Goal: Use online tool/utility: Use online tool/utility

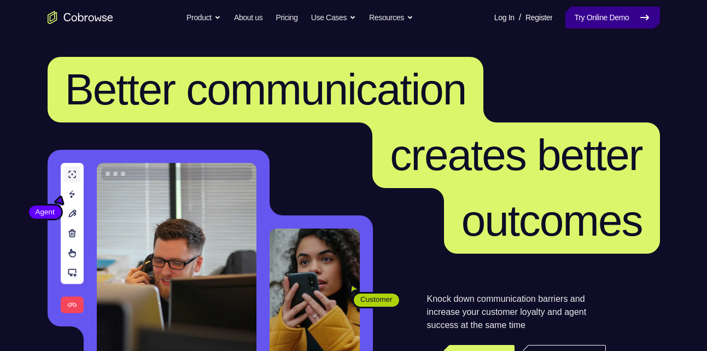
click at [601, 24] on link "Try Online Demo" at bounding box center [612, 18] width 94 height 22
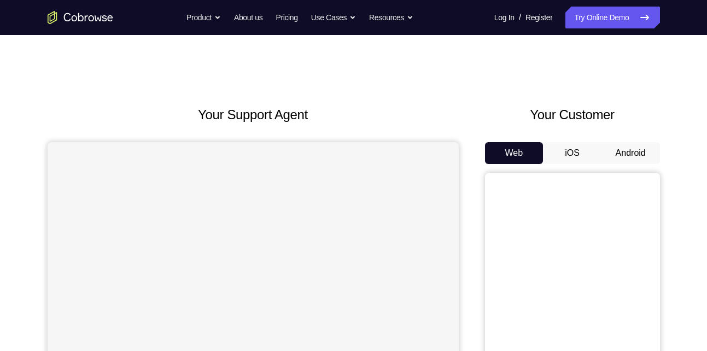
click at [628, 153] on button "Android" at bounding box center [630, 153] width 58 height 22
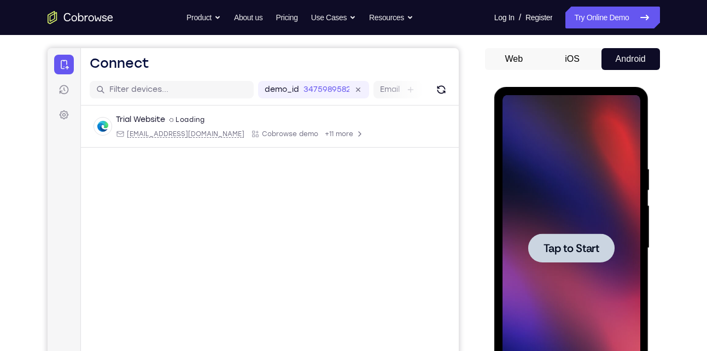
scroll to position [118, 0]
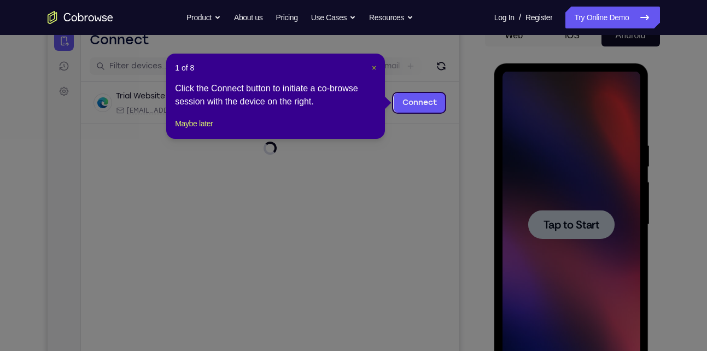
click at [373, 68] on span "×" at bounding box center [374, 67] width 4 height 9
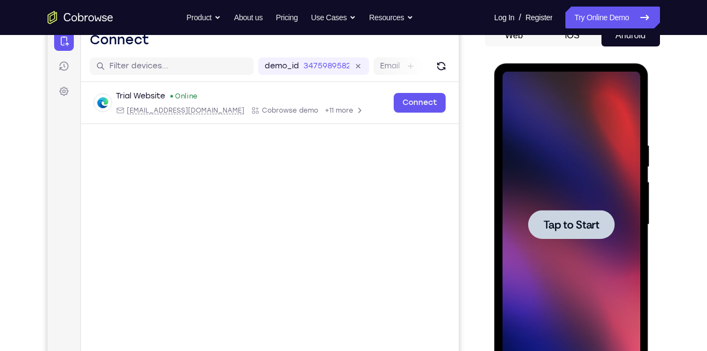
click at [555, 171] on div at bounding box center [571, 225] width 138 height 306
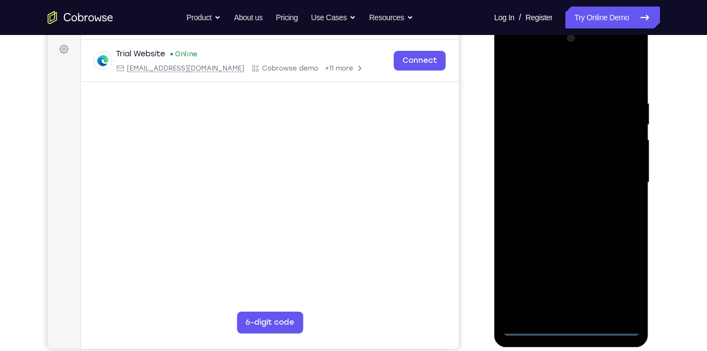
scroll to position [160, 0]
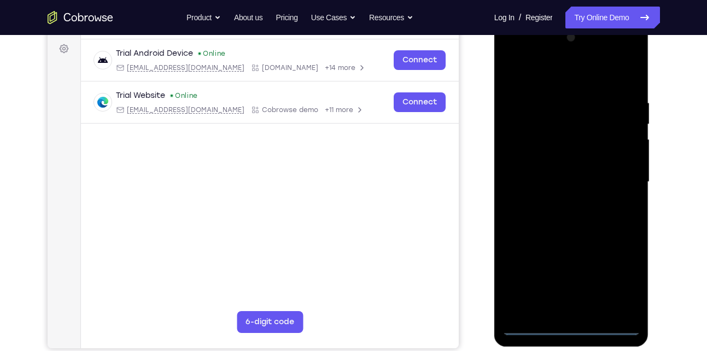
click at [571, 325] on div at bounding box center [571, 182] width 138 height 306
click at [616, 275] on div at bounding box center [571, 182] width 138 height 306
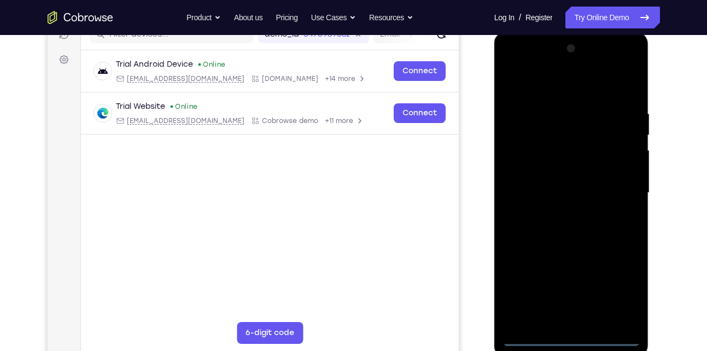
scroll to position [149, 0]
click at [572, 86] on div at bounding box center [571, 193] width 138 height 306
click at [610, 191] on div at bounding box center [571, 193] width 138 height 306
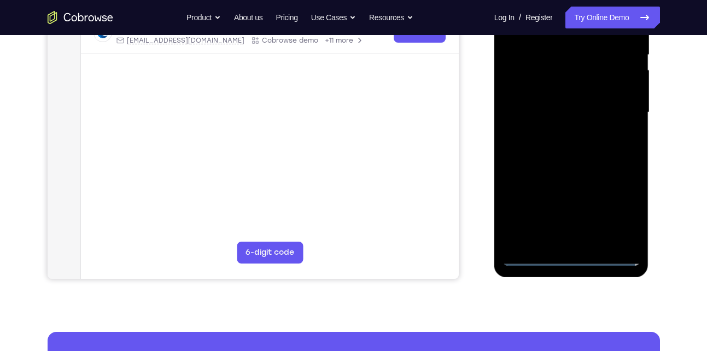
scroll to position [230, 0]
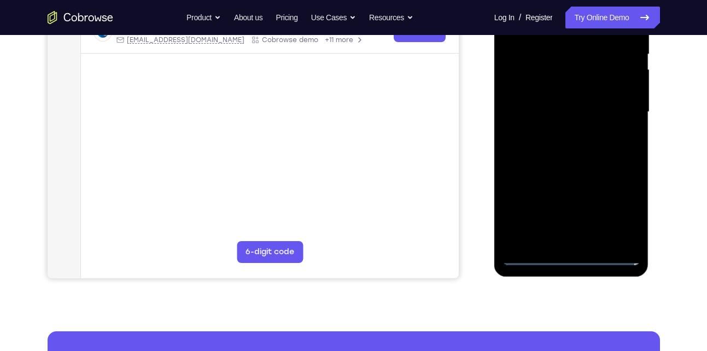
click at [559, 238] on div at bounding box center [571, 112] width 138 height 306
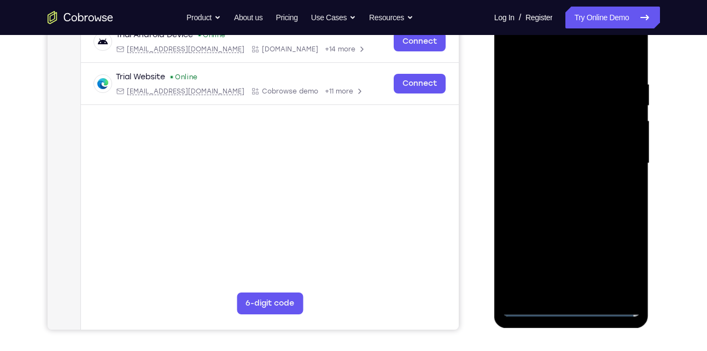
scroll to position [175, 0]
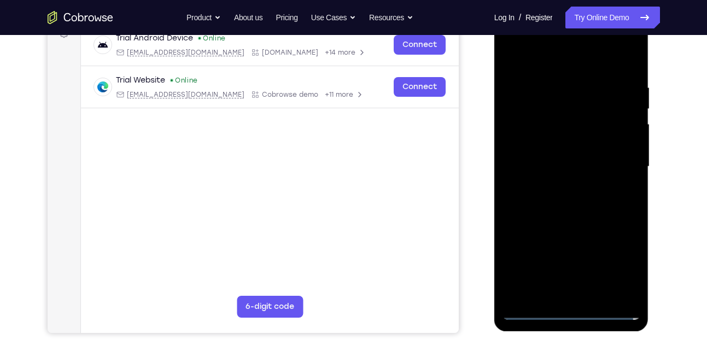
click at [536, 308] on div at bounding box center [571, 167] width 138 height 306
click at [583, 296] on div at bounding box center [571, 167] width 138 height 306
click at [559, 156] on div at bounding box center [571, 167] width 138 height 306
click at [566, 150] on div at bounding box center [571, 167] width 138 height 306
click at [570, 169] on div at bounding box center [571, 167] width 138 height 306
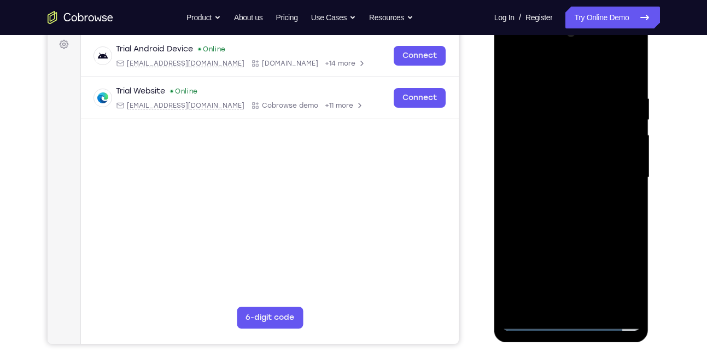
scroll to position [161, 0]
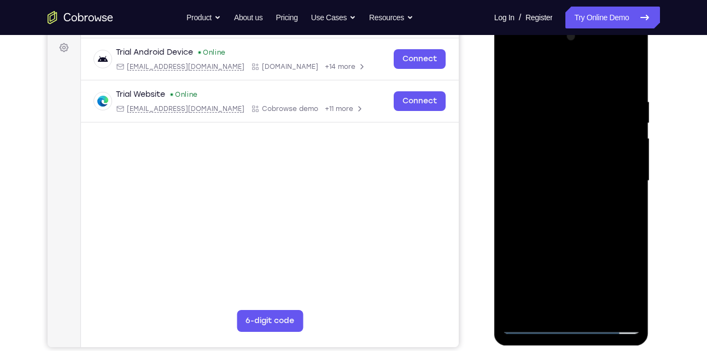
click at [577, 229] on div at bounding box center [571, 181] width 138 height 306
click at [630, 204] on div at bounding box center [571, 181] width 138 height 306
click at [634, 208] on div at bounding box center [571, 181] width 138 height 306
drag, startPoint x: 556, startPoint y: 76, endPoint x: 561, endPoint y: 25, distance: 51.7
click at [561, 25] on div at bounding box center [571, 183] width 155 height 326
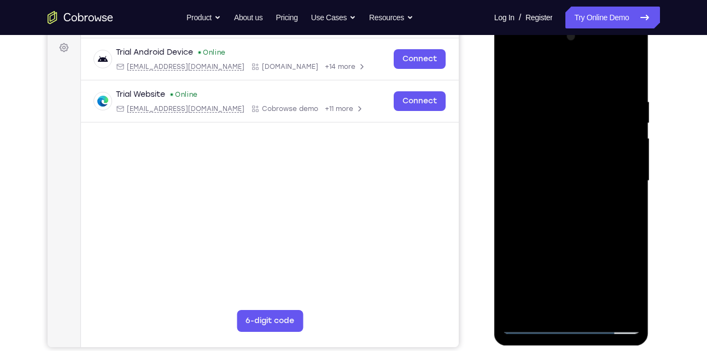
click at [630, 203] on div at bounding box center [571, 181] width 138 height 306
click at [632, 206] on div at bounding box center [571, 181] width 138 height 306
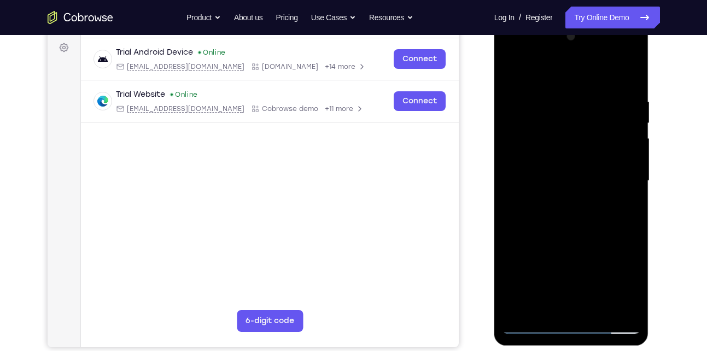
click at [632, 206] on div at bounding box center [571, 181] width 138 height 306
click at [561, 97] on div at bounding box center [571, 181] width 138 height 306
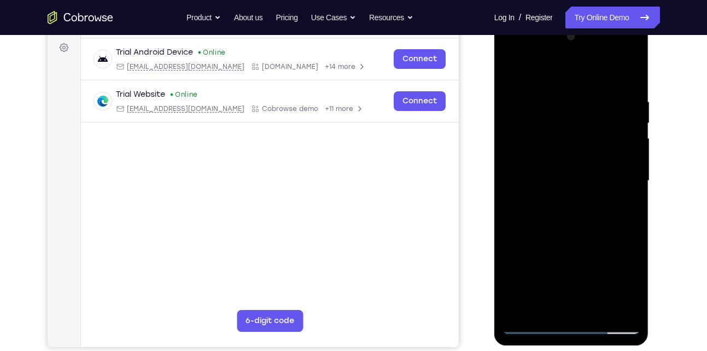
click at [627, 184] on div at bounding box center [571, 181] width 138 height 306
click at [619, 178] on div at bounding box center [571, 181] width 138 height 306
click at [620, 178] on div at bounding box center [571, 181] width 138 height 306
click at [620, 177] on div at bounding box center [571, 181] width 138 height 306
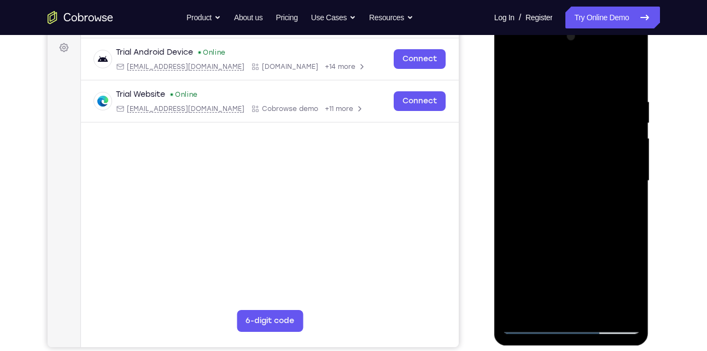
click at [629, 72] on div at bounding box center [571, 181] width 138 height 306
click at [633, 61] on div at bounding box center [571, 181] width 138 height 306
click at [532, 153] on div at bounding box center [571, 181] width 138 height 306
click at [630, 70] on div at bounding box center [571, 181] width 138 height 306
click at [619, 305] on div at bounding box center [571, 181] width 138 height 306
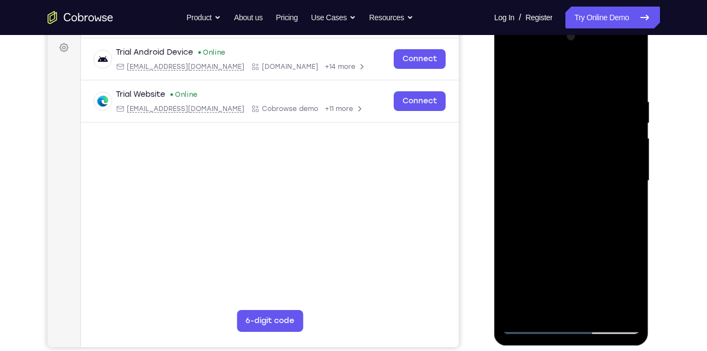
click at [596, 309] on div at bounding box center [571, 181] width 138 height 306
click at [573, 238] on div at bounding box center [571, 181] width 138 height 306
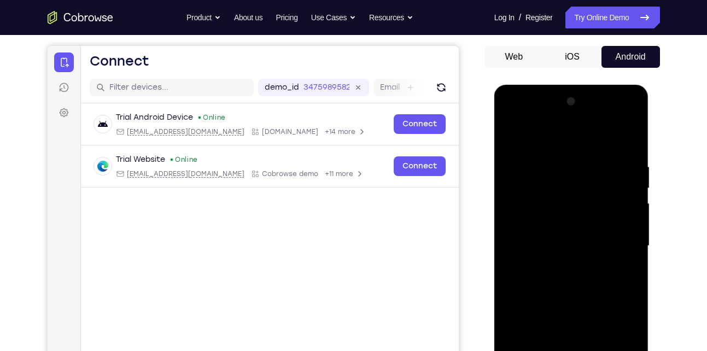
scroll to position [85, 0]
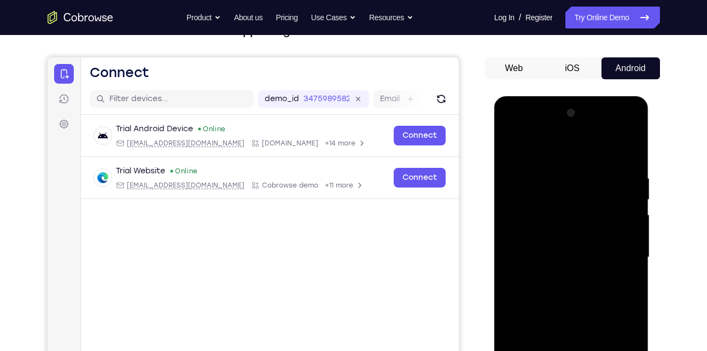
click at [633, 195] on div at bounding box center [571, 257] width 138 height 306
click at [509, 197] on div at bounding box center [571, 257] width 138 height 306
click at [513, 147] on div at bounding box center [571, 257] width 138 height 306
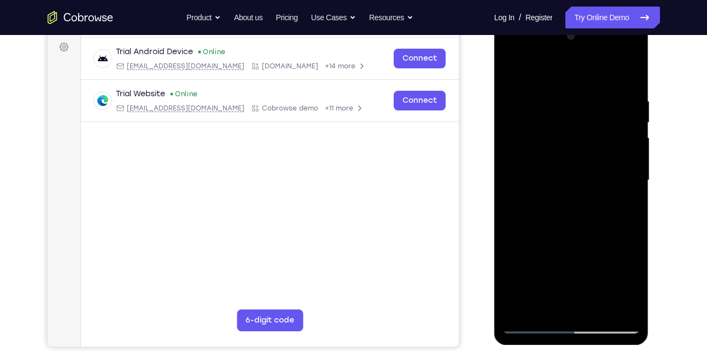
scroll to position [163, 0]
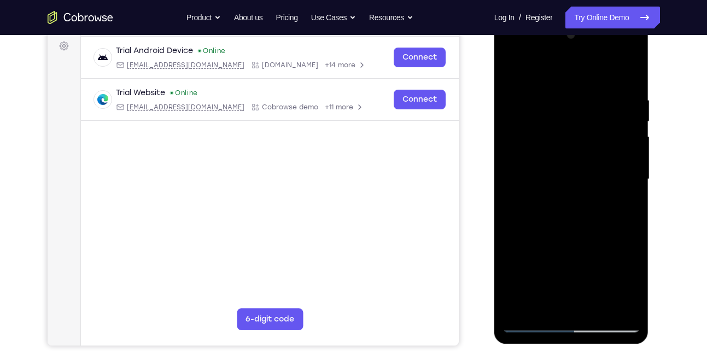
click at [530, 323] on div at bounding box center [571, 179] width 138 height 306
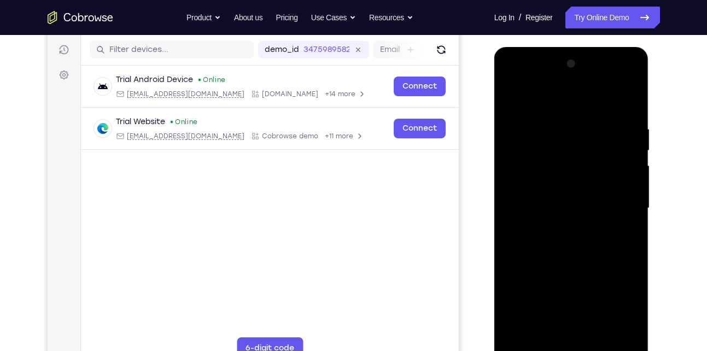
scroll to position [131, 0]
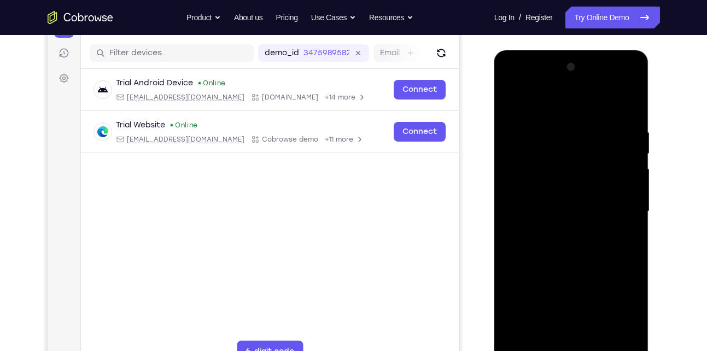
click at [512, 98] on div at bounding box center [571, 211] width 138 height 306
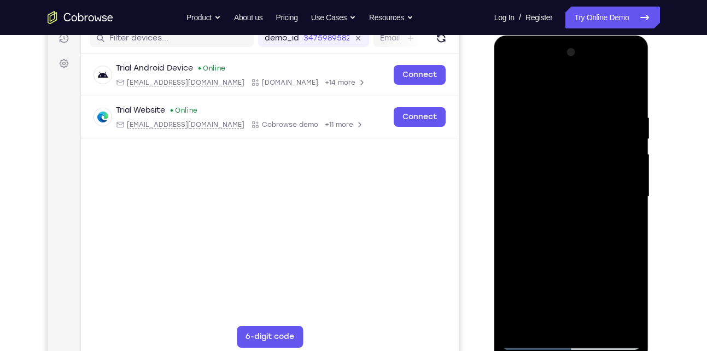
click at [517, 326] on div at bounding box center [571, 197] width 138 height 306
click at [521, 323] on div at bounding box center [571, 197] width 138 height 306
drag, startPoint x: 534, startPoint y: 245, endPoint x: 526, endPoint y: 145, distance: 100.9
click at [526, 145] on div at bounding box center [571, 197] width 138 height 306
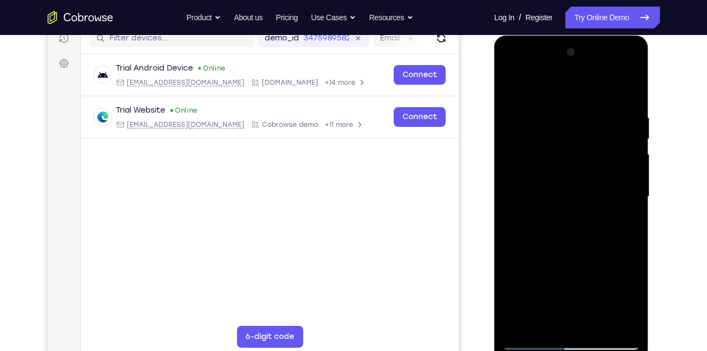
drag, startPoint x: 546, startPoint y: 222, endPoint x: 542, endPoint y: 139, distance: 83.8
click at [542, 139] on div at bounding box center [571, 197] width 138 height 306
drag, startPoint x: 563, startPoint y: 261, endPoint x: 564, endPoint y: 159, distance: 102.2
click at [564, 159] on div at bounding box center [571, 197] width 138 height 306
click at [583, 225] on div at bounding box center [571, 197] width 138 height 306
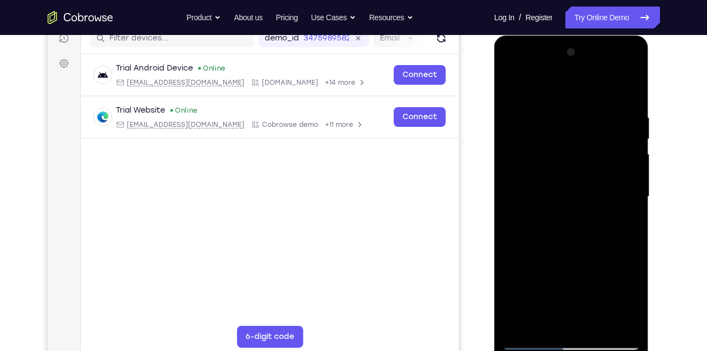
click at [583, 225] on div at bounding box center [571, 197] width 138 height 306
click at [631, 161] on div at bounding box center [571, 197] width 138 height 306
drag, startPoint x: 550, startPoint y: 257, endPoint x: 557, endPoint y: 183, distance: 74.7
click at [557, 183] on div at bounding box center [571, 197] width 138 height 306
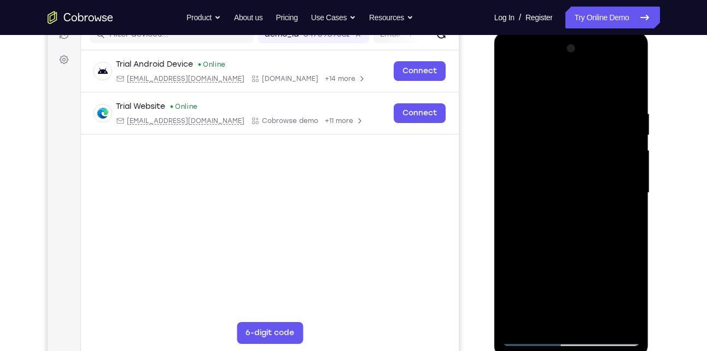
scroll to position [150, 0]
drag, startPoint x: 544, startPoint y: 271, endPoint x: 532, endPoint y: 148, distance: 124.1
click at [532, 148] on div at bounding box center [571, 192] width 138 height 306
drag, startPoint x: 533, startPoint y: 287, endPoint x: 542, endPoint y: 138, distance: 149.5
click at [542, 138] on div at bounding box center [571, 192] width 138 height 306
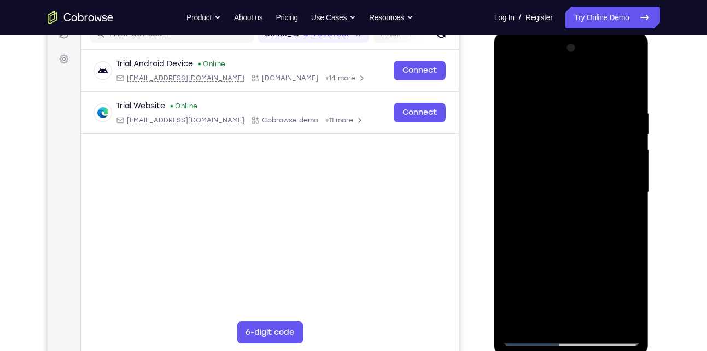
drag, startPoint x: 553, startPoint y: 167, endPoint x: 572, endPoint y: 244, distance: 80.0
click at [572, 244] on div at bounding box center [571, 192] width 138 height 306
drag, startPoint x: 568, startPoint y: 132, endPoint x: 581, endPoint y: 196, distance: 65.8
click at [581, 196] on div at bounding box center [571, 192] width 138 height 306
click at [629, 159] on div at bounding box center [571, 192] width 138 height 306
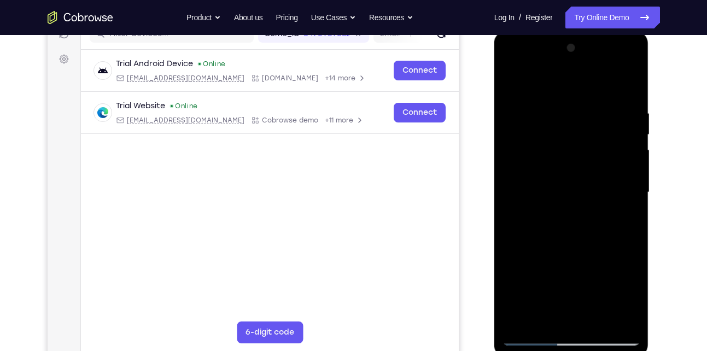
click at [631, 159] on div at bounding box center [571, 192] width 138 height 306
drag, startPoint x: 585, startPoint y: 229, endPoint x: 580, endPoint y: 140, distance: 88.7
click at [580, 140] on div at bounding box center [571, 192] width 138 height 306
drag, startPoint x: 576, startPoint y: 238, endPoint x: 583, endPoint y: 172, distance: 66.0
click at [583, 172] on div at bounding box center [571, 192] width 138 height 306
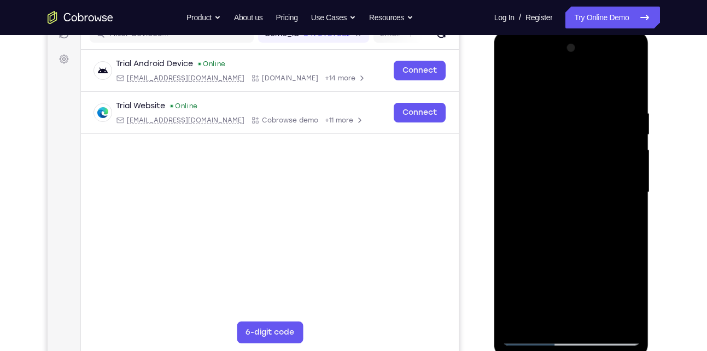
drag, startPoint x: 568, startPoint y: 260, endPoint x: 574, endPoint y: 230, distance: 30.1
click at [574, 230] on div at bounding box center [571, 192] width 138 height 306
click at [631, 178] on div at bounding box center [571, 192] width 138 height 306
click at [631, 181] on div at bounding box center [571, 192] width 138 height 306
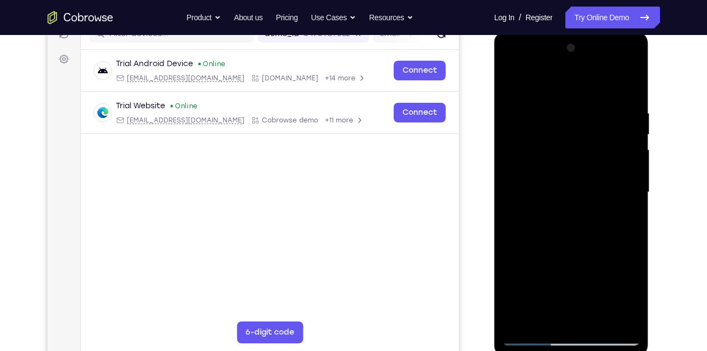
click at [631, 181] on div at bounding box center [571, 192] width 138 height 306
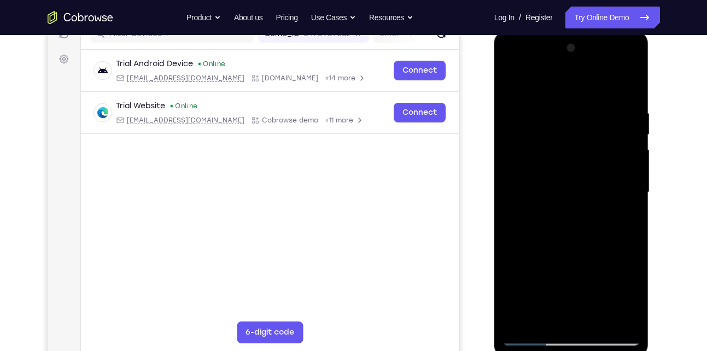
click at [631, 181] on div at bounding box center [571, 192] width 138 height 306
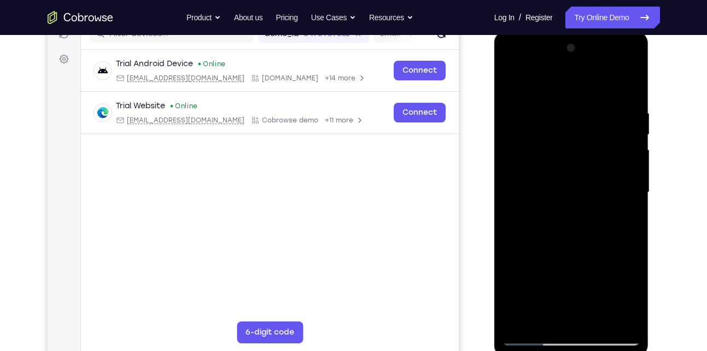
click at [510, 179] on div at bounding box center [571, 192] width 138 height 306
click at [629, 178] on div at bounding box center [571, 192] width 138 height 306
click at [631, 179] on div at bounding box center [571, 192] width 138 height 306
click at [526, 256] on div at bounding box center [571, 192] width 138 height 306
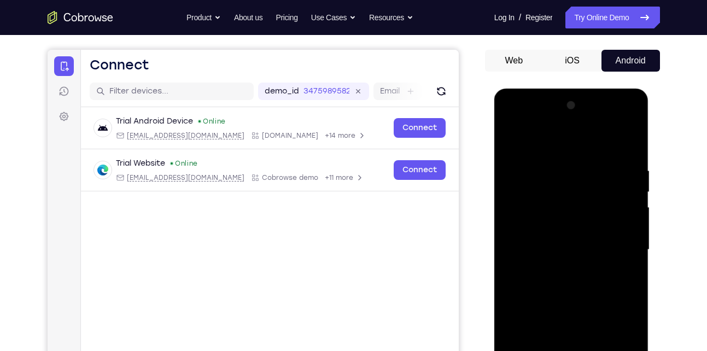
scroll to position [91, 0]
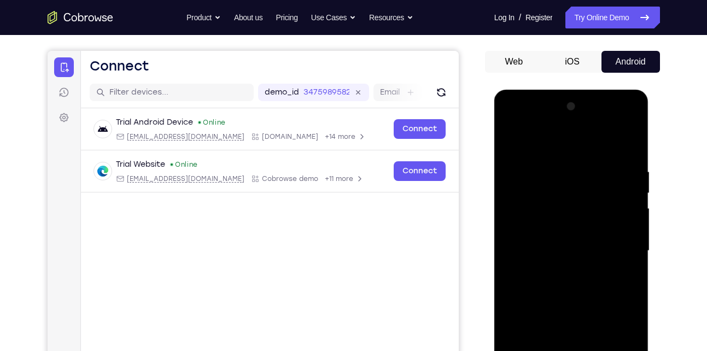
click at [512, 137] on div at bounding box center [571, 251] width 138 height 306
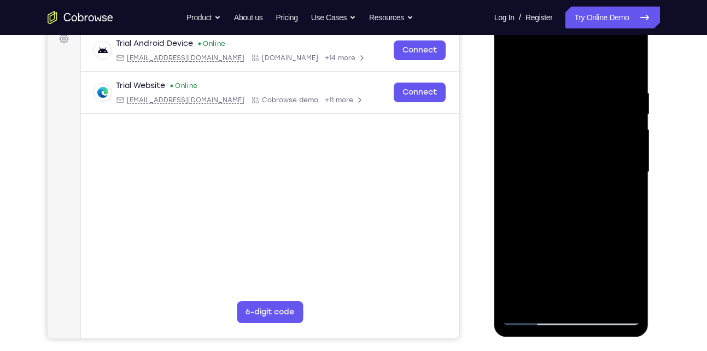
scroll to position [171, 0]
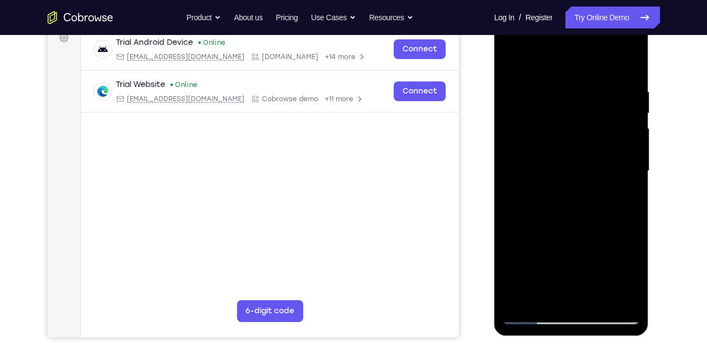
click at [532, 112] on div at bounding box center [571, 171] width 138 height 306
drag, startPoint x: 545, startPoint y: 227, endPoint x: 552, endPoint y: 130, distance: 97.5
click at [552, 130] on div at bounding box center [571, 171] width 138 height 306
drag, startPoint x: 553, startPoint y: 233, endPoint x: 568, endPoint y: 108, distance: 125.6
click at [568, 108] on div at bounding box center [571, 171] width 138 height 306
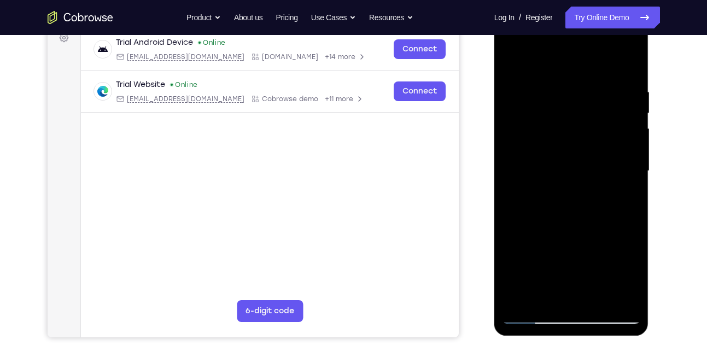
drag, startPoint x: 560, startPoint y: 247, endPoint x: 561, endPoint y: 107, distance: 140.0
click at [561, 107] on div at bounding box center [571, 171] width 138 height 306
drag, startPoint x: 560, startPoint y: 242, endPoint x: 571, endPoint y: 134, distance: 108.3
click at [571, 134] on div at bounding box center [571, 171] width 138 height 306
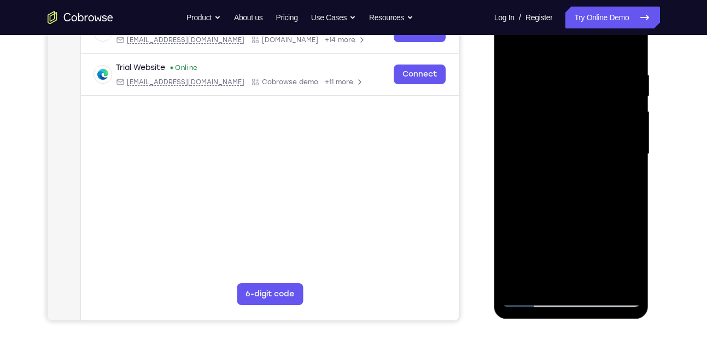
drag, startPoint x: 560, startPoint y: 223, endPoint x: 570, endPoint y: 116, distance: 107.1
click at [570, 116] on div at bounding box center [571, 154] width 138 height 306
drag, startPoint x: 551, startPoint y: 232, endPoint x: 544, endPoint y: 137, distance: 94.8
click at [544, 137] on div at bounding box center [571, 154] width 138 height 306
drag, startPoint x: 553, startPoint y: 204, endPoint x: 571, endPoint y: 61, distance: 144.3
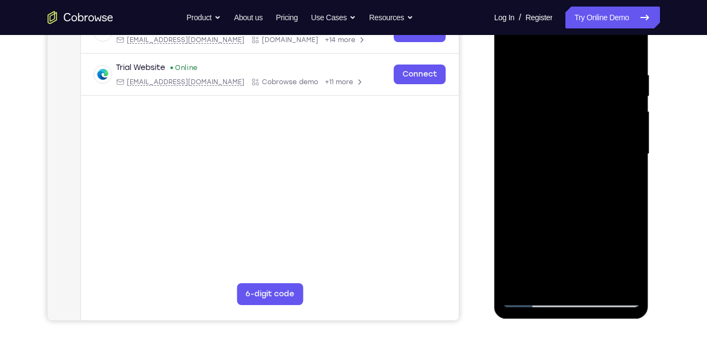
click at [571, 61] on div at bounding box center [571, 154] width 138 height 306
drag, startPoint x: 557, startPoint y: 222, endPoint x: 561, endPoint y: 175, distance: 47.7
click at [561, 175] on div at bounding box center [571, 154] width 138 height 306
drag, startPoint x: 569, startPoint y: 207, endPoint x: 571, endPoint y: 181, distance: 25.2
click at [571, 181] on div at bounding box center [571, 154] width 138 height 306
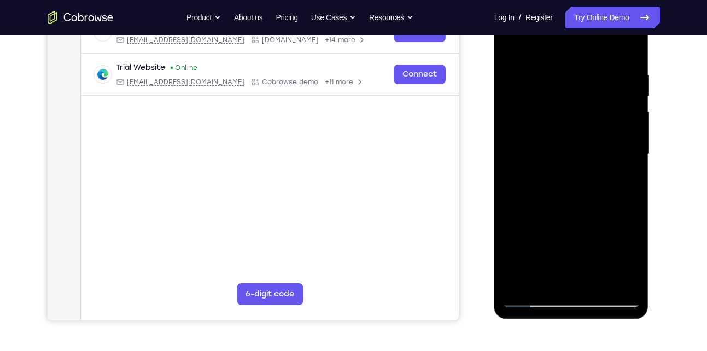
click at [630, 156] on div at bounding box center [571, 154] width 138 height 306
click at [631, 158] on div at bounding box center [571, 154] width 138 height 306
drag, startPoint x: 558, startPoint y: 190, endPoint x: 564, endPoint y: 122, distance: 68.6
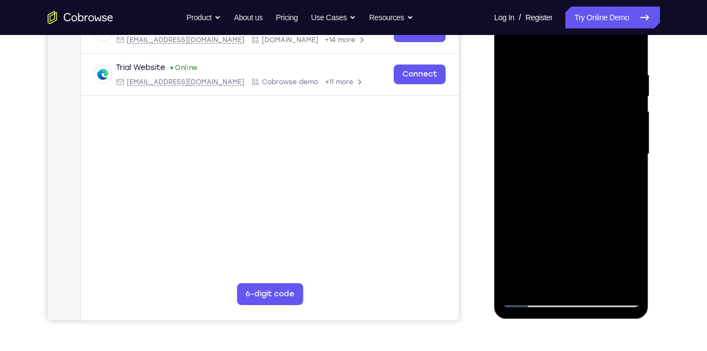
click at [564, 122] on div at bounding box center [571, 154] width 138 height 306
drag, startPoint x: 546, startPoint y: 217, endPoint x: 567, endPoint y: 129, distance: 90.6
click at [567, 129] on div at bounding box center [571, 154] width 138 height 306
drag, startPoint x: 554, startPoint y: 227, endPoint x: 571, endPoint y: 106, distance: 121.9
click at [571, 106] on div at bounding box center [571, 154] width 138 height 306
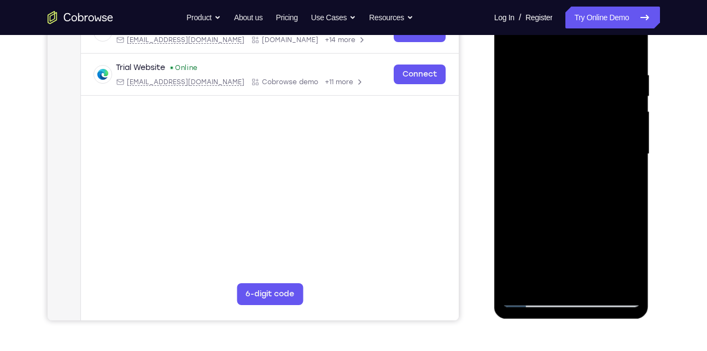
click at [630, 140] on div at bounding box center [571, 154] width 138 height 306
drag, startPoint x: 570, startPoint y: 167, endPoint x: 570, endPoint y: 195, distance: 27.9
click at [570, 195] on div at bounding box center [571, 154] width 138 height 306
click at [629, 163] on div at bounding box center [571, 154] width 138 height 306
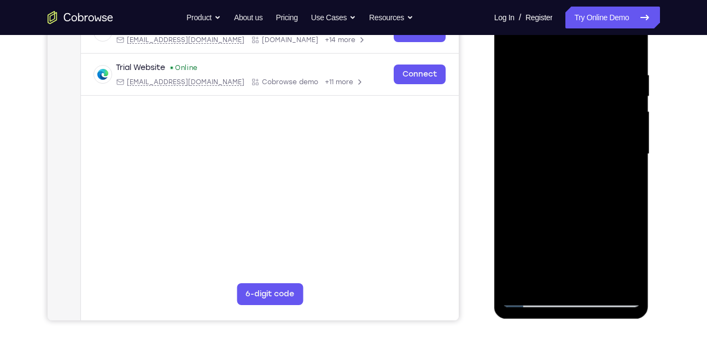
drag, startPoint x: 572, startPoint y: 215, endPoint x: 590, endPoint y: 90, distance: 126.5
click at [590, 90] on div at bounding box center [571, 154] width 138 height 306
drag, startPoint x: 571, startPoint y: 249, endPoint x: 599, endPoint y: 167, distance: 87.1
click at [599, 167] on div at bounding box center [571, 154] width 138 height 306
drag, startPoint x: 570, startPoint y: 221, endPoint x: 572, endPoint y: 125, distance: 96.8
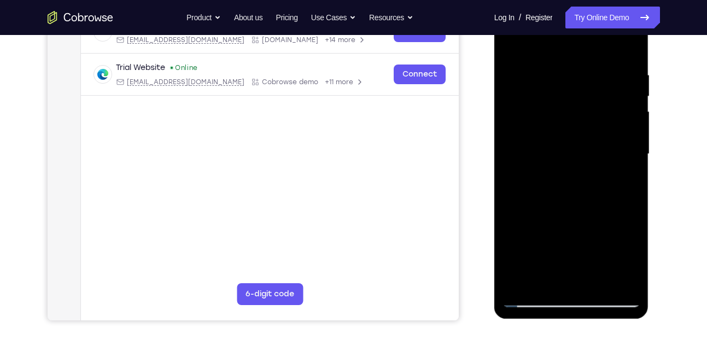
click at [572, 125] on div at bounding box center [571, 154] width 138 height 306
drag, startPoint x: 569, startPoint y: 224, endPoint x: 578, endPoint y: 91, distance: 133.2
click at [578, 91] on div at bounding box center [571, 154] width 138 height 306
drag, startPoint x: 575, startPoint y: 247, endPoint x: 606, endPoint y: 89, distance: 161.1
click at [606, 89] on div at bounding box center [571, 154] width 138 height 306
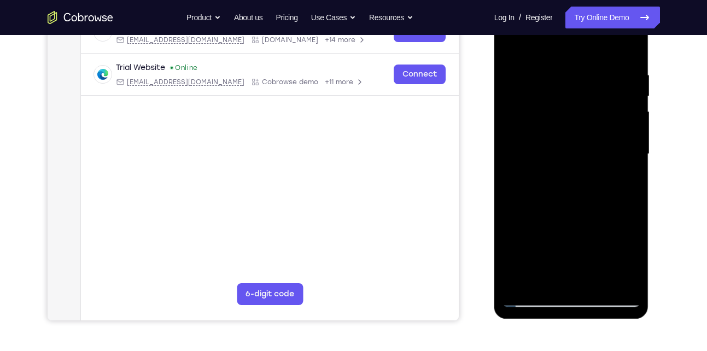
drag, startPoint x: 566, startPoint y: 239, endPoint x: 589, endPoint y: 134, distance: 107.0
click at [589, 134] on div at bounding box center [571, 154] width 138 height 306
drag, startPoint x: 578, startPoint y: 202, endPoint x: 603, endPoint y: 71, distance: 133.5
click at [603, 71] on div at bounding box center [571, 154] width 138 height 306
drag, startPoint x: 588, startPoint y: 216, endPoint x: 590, endPoint y: 96, distance: 120.3
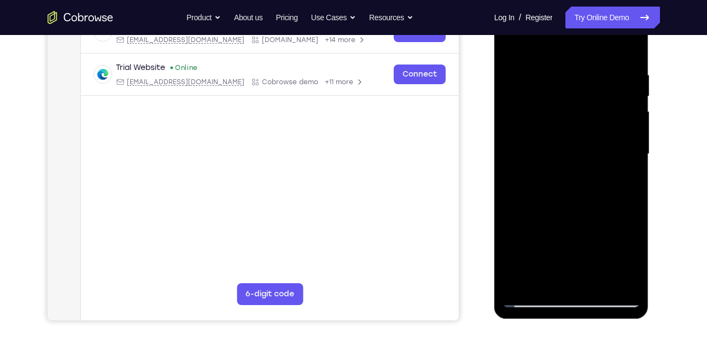
click at [590, 96] on div at bounding box center [571, 154] width 138 height 306
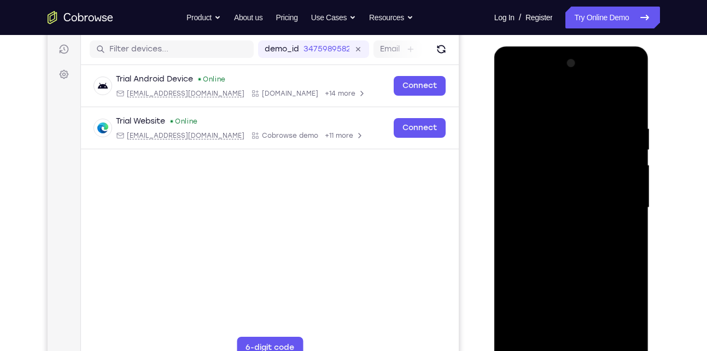
scroll to position [139, 0]
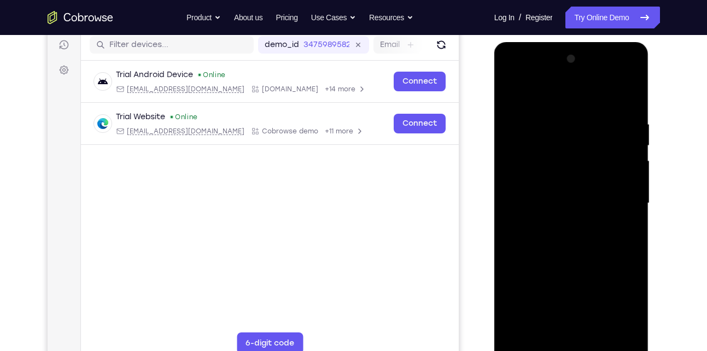
drag, startPoint x: 563, startPoint y: 234, endPoint x: 589, endPoint y: 123, distance: 114.0
click at [589, 123] on div at bounding box center [571, 203] width 138 height 306
click at [633, 137] on div at bounding box center [571, 203] width 138 height 306
drag, startPoint x: 588, startPoint y: 169, endPoint x: 595, endPoint y: 218, distance: 49.1
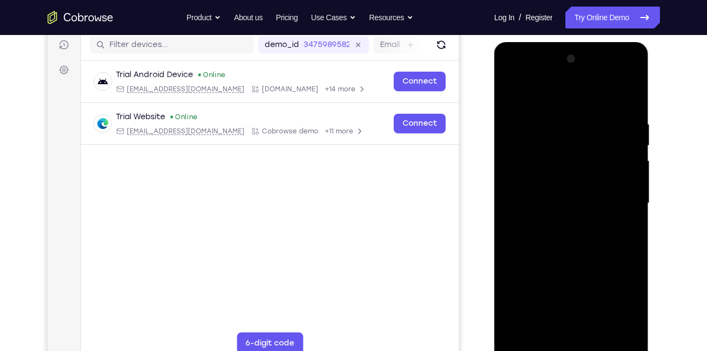
click at [595, 218] on div at bounding box center [571, 203] width 138 height 306
click at [633, 180] on div at bounding box center [571, 203] width 138 height 306
click at [511, 181] on div at bounding box center [571, 203] width 138 height 306
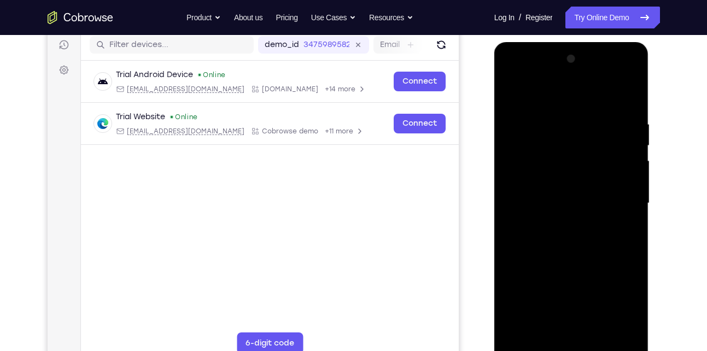
click at [511, 181] on div at bounding box center [571, 203] width 138 height 306
drag, startPoint x: 578, startPoint y: 207, endPoint x: 587, endPoint y: 169, distance: 38.7
click at [587, 169] on div at bounding box center [571, 203] width 138 height 306
drag, startPoint x: 587, startPoint y: 169, endPoint x: 598, endPoint y: 204, distance: 36.7
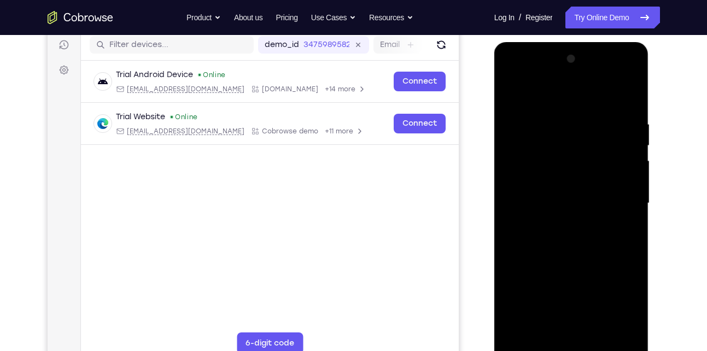
click at [598, 204] on div at bounding box center [571, 203] width 138 height 306
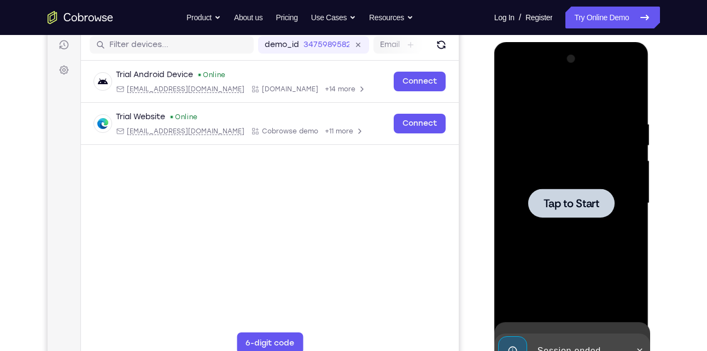
drag, startPoint x: 576, startPoint y: 290, endPoint x: 582, endPoint y: 183, distance: 107.3
click at [582, 183] on div at bounding box center [571, 203] width 138 height 306
